Goal: Entertainment & Leisure: Consume media (video, audio)

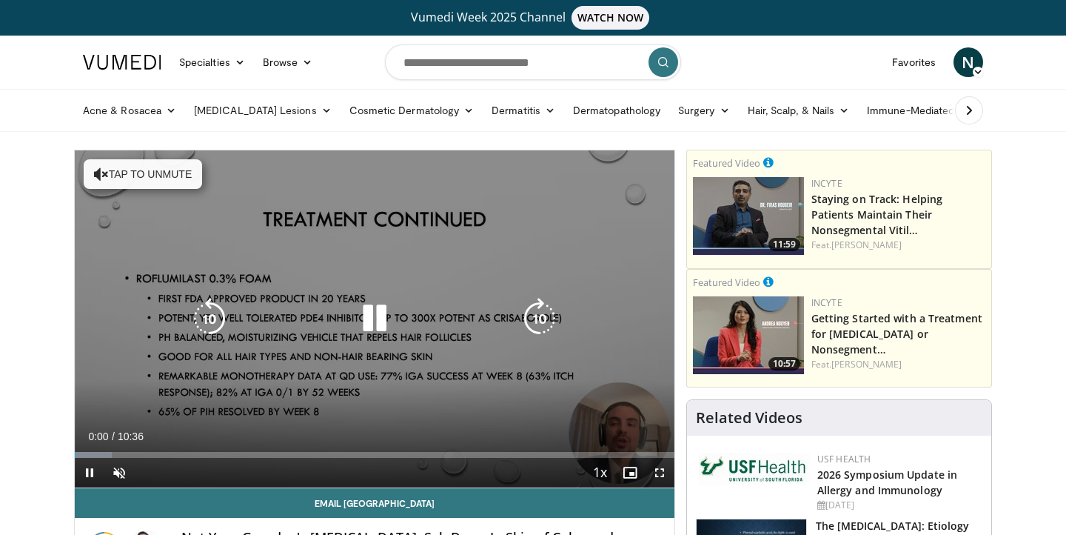
click at [169, 172] on button "Tap to unmute" at bounding box center [143, 174] width 118 height 30
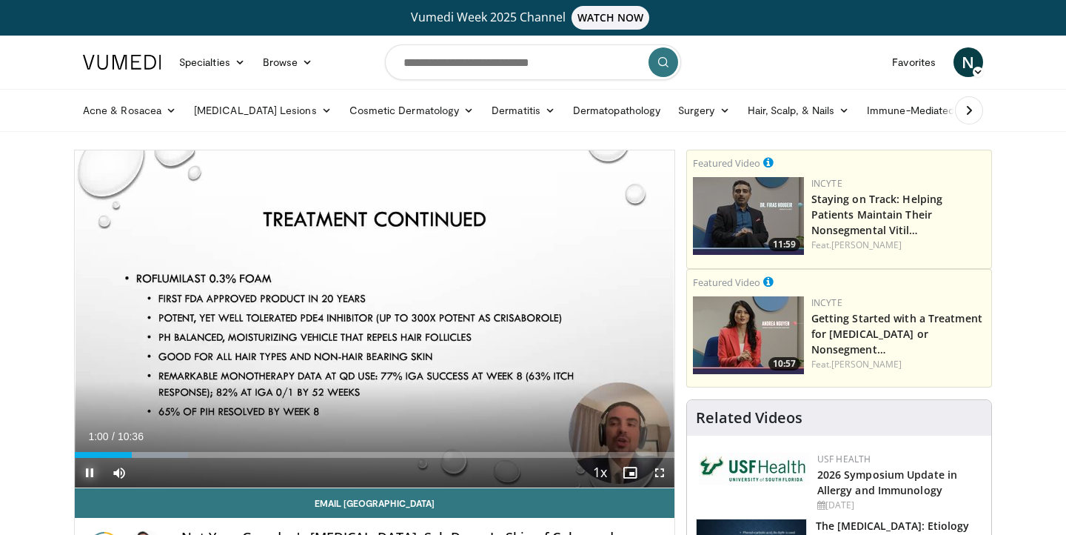
click at [85, 470] on span "Video Player" at bounding box center [90, 473] width 30 height 30
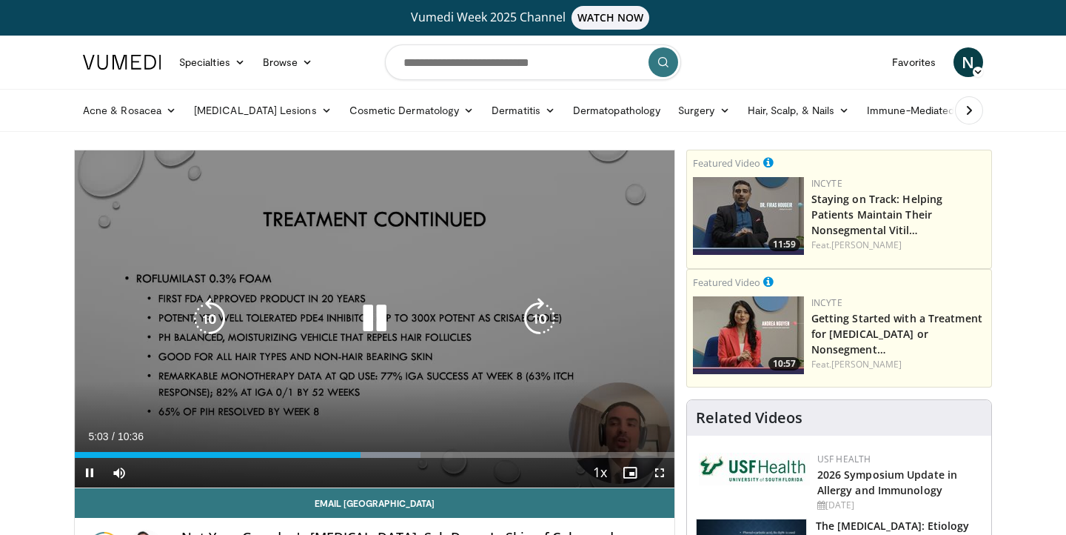
click at [369, 316] on icon "Video Player" at bounding box center [374, 318] width 41 height 41
click at [374, 321] on icon "Video Player" at bounding box center [374, 318] width 41 height 41
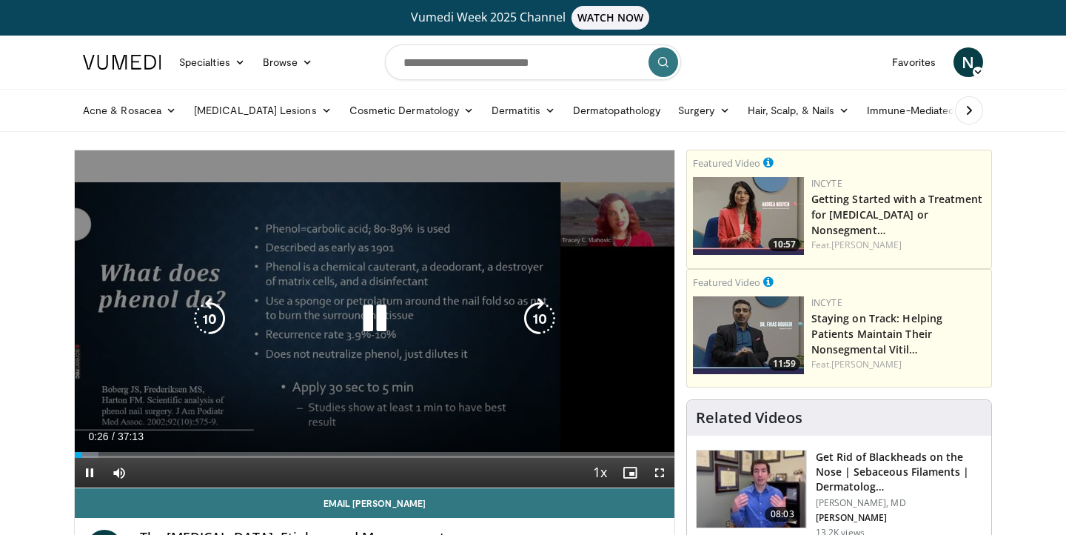
click at [376, 323] on icon "Video Player" at bounding box center [374, 318] width 41 height 41
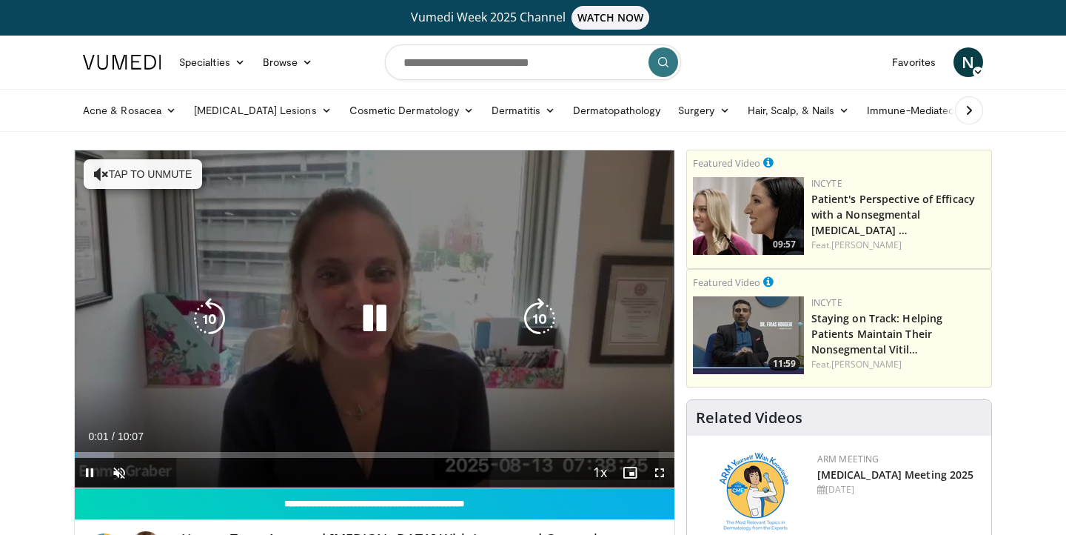
click at [163, 177] on button "Tap to unmute" at bounding box center [143, 174] width 118 height 30
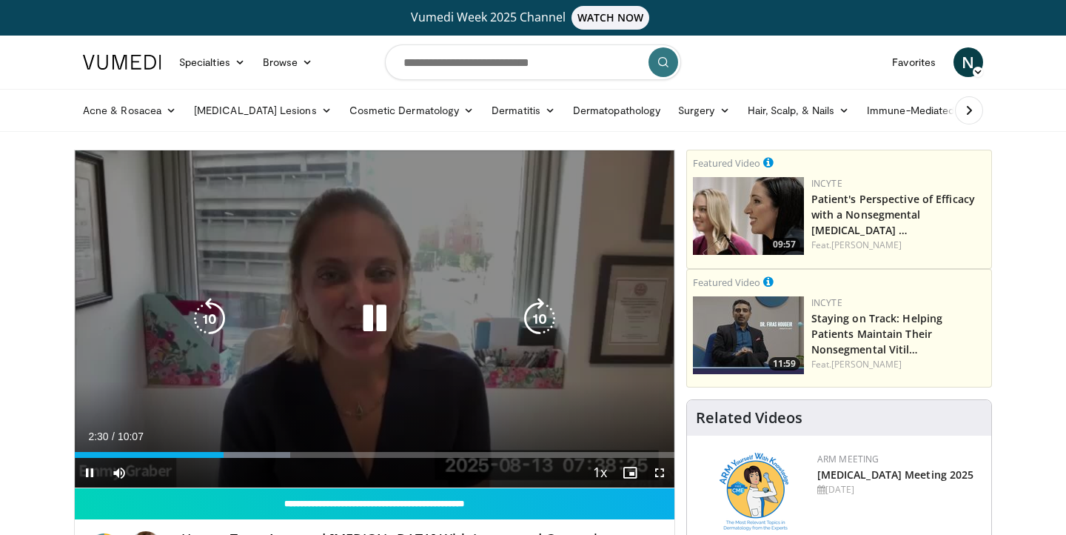
click at [207, 315] on icon "Video Player" at bounding box center [209, 318] width 41 height 41
click at [221, 321] on icon "Video Player" at bounding box center [209, 318] width 41 height 41
click at [218, 320] on icon "Video Player" at bounding box center [209, 318] width 41 height 41
click at [203, 308] on icon "Video Player" at bounding box center [209, 318] width 41 height 41
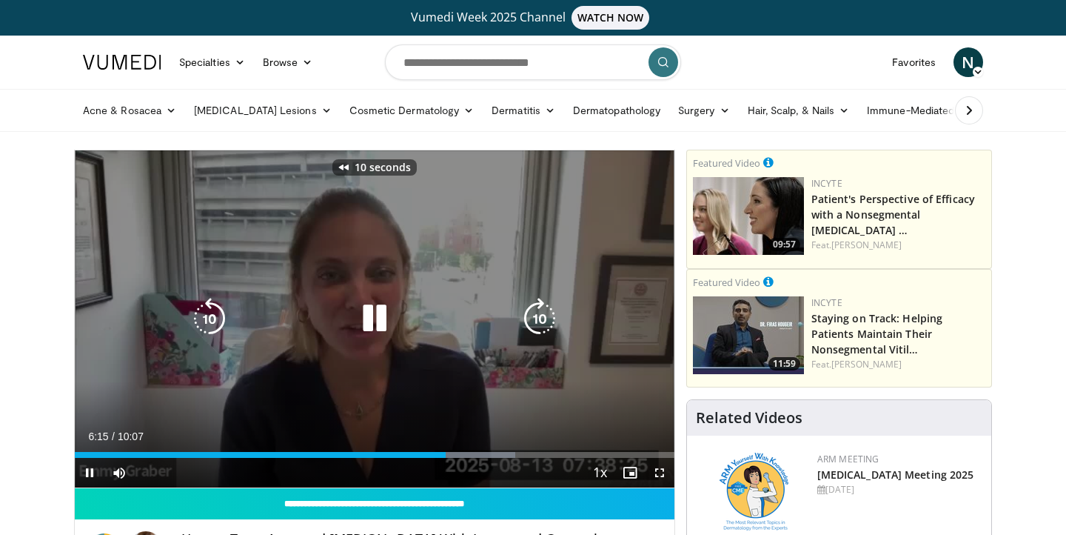
click at [204, 309] on icon "Video Player" at bounding box center [209, 318] width 41 height 41
click at [207, 321] on icon "Video Player" at bounding box center [209, 318] width 41 height 41
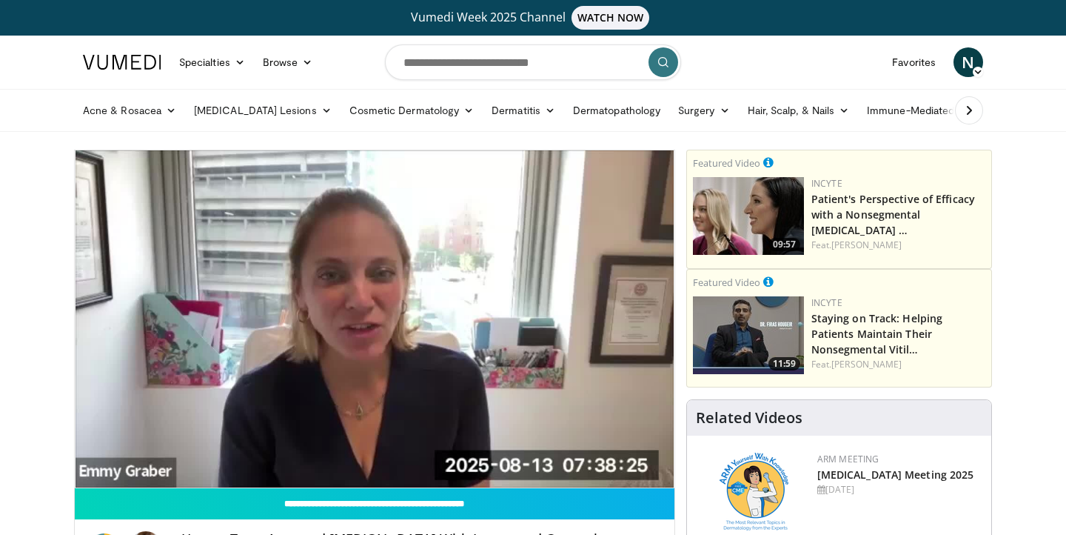
click at [207, 321] on div "10 seconds Tap to unmute" at bounding box center [375, 318] width 600 height 337
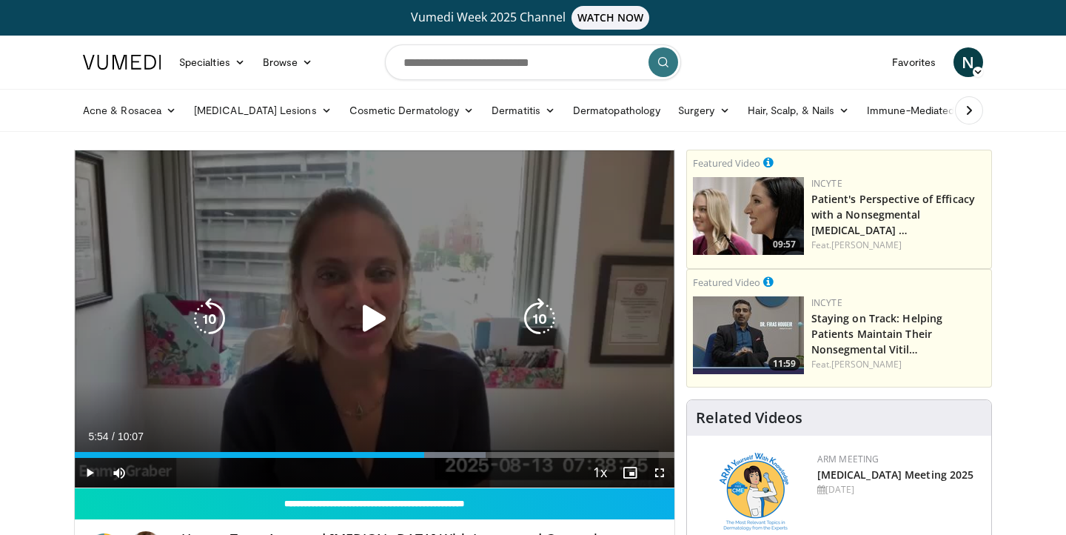
click at [211, 324] on icon "Video Player" at bounding box center [209, 318] width 41 height 41
click at [371, 314] on icon "Video Player" at bounding box center [374, 318] width 41 height 41
